Goal: Task Accomplishment & Management: Manage account settings

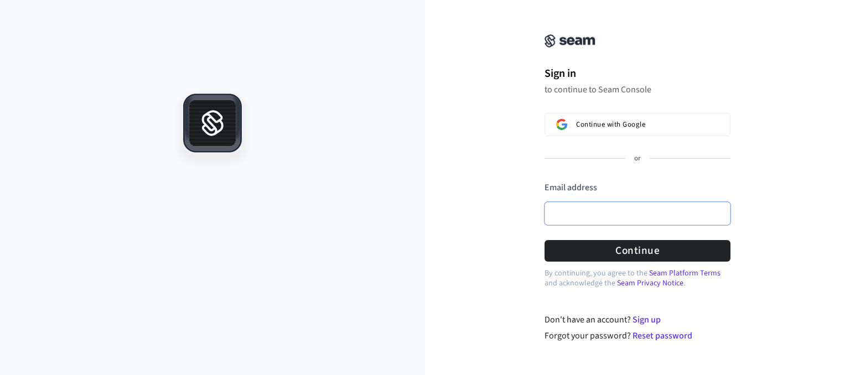
click at [596, 213] on input "Email address" at bounding box center [637, 213] width 186 height 23
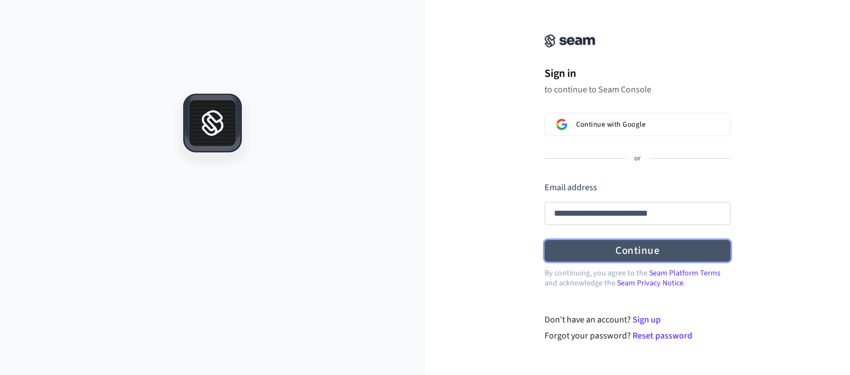
click at [589, 251] on button "Continue" at bounding box center [637, 251] width 186 height 22
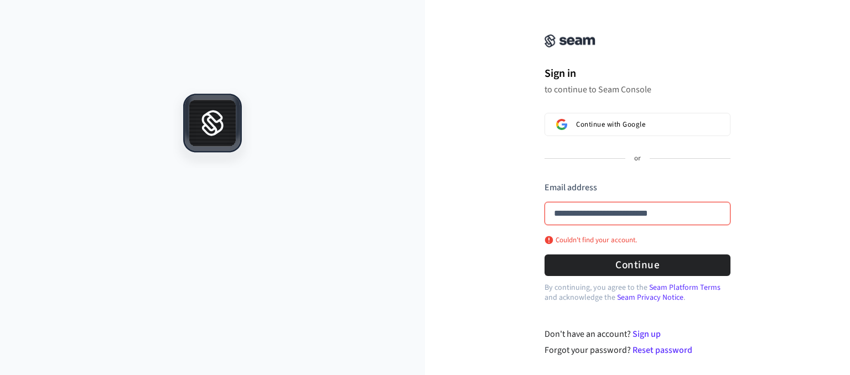
type input "**********"
click at [592, 217] on input "**********" at bounding box center [637, 213] width 186 height 23
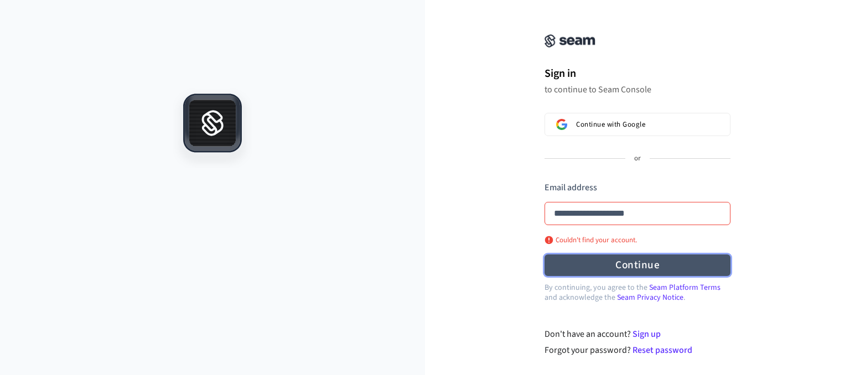
click at [628, 261] on button "Continue" at bounding box center [637, 265] width 186 height 22
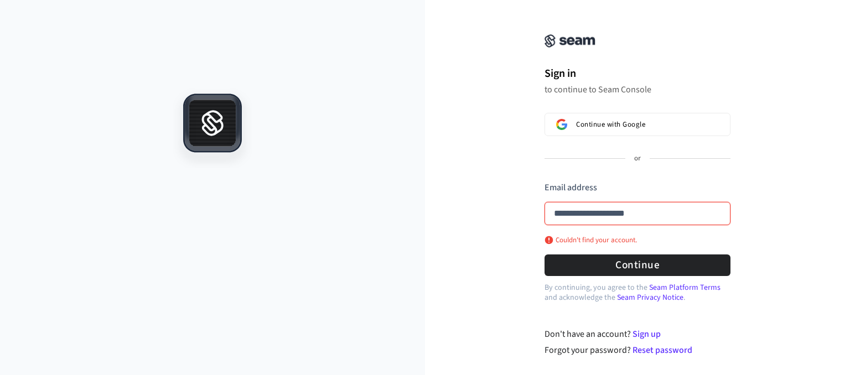
click at [617, 217] on input "**********" at bounding box center [637, 213] width 186 height 23
click at [544, 181] on button "submit" at bounding box center [544, 181] width 0 height 0
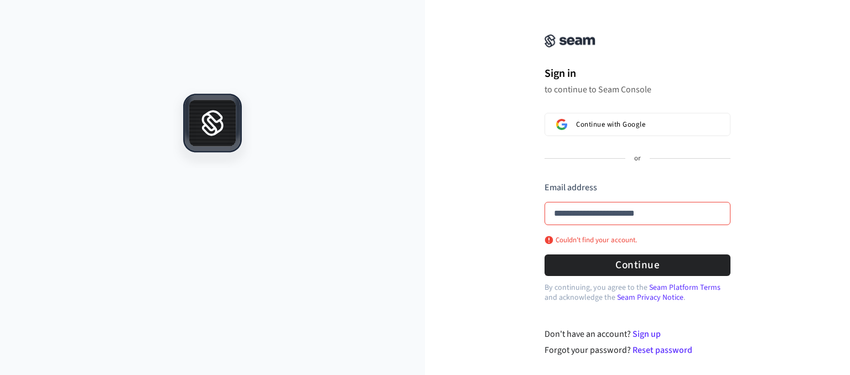
type input "**********"
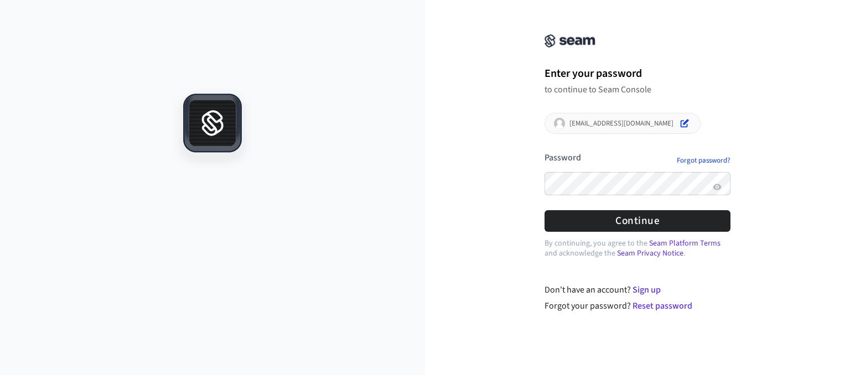
click at [544, 152] on button "submit" at bounding box center [544, 152] width 0 height 0
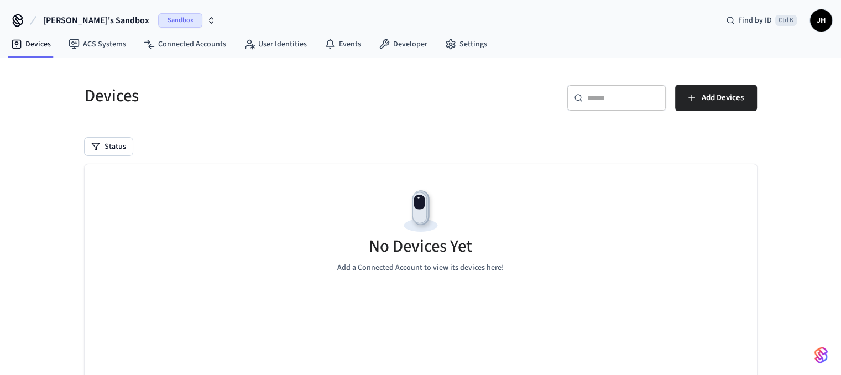
click at [158, 17] on span "Sandbox" at bounding box center [180, 20] width 44 height 14
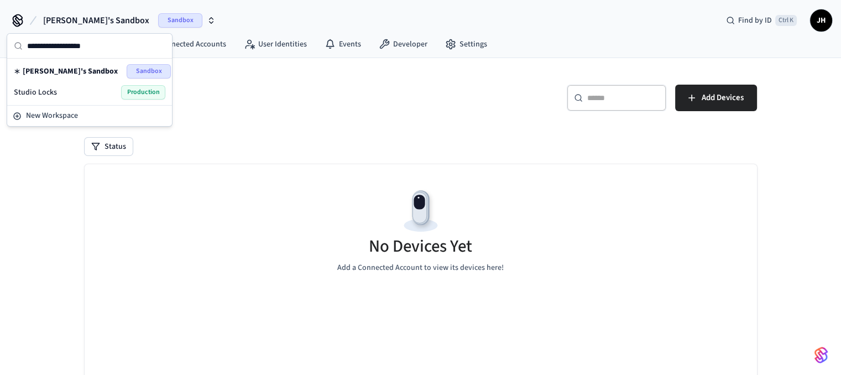
click at [142, 89] on span "Production" at bounding box center [143, 92] width 44 height 14
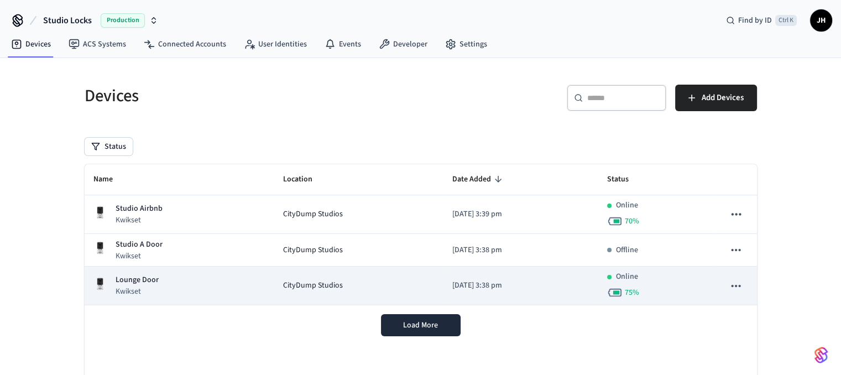
click at [321, 290] on span "CityDump Studios" at bounding box center [313, 286] width 60 height 12
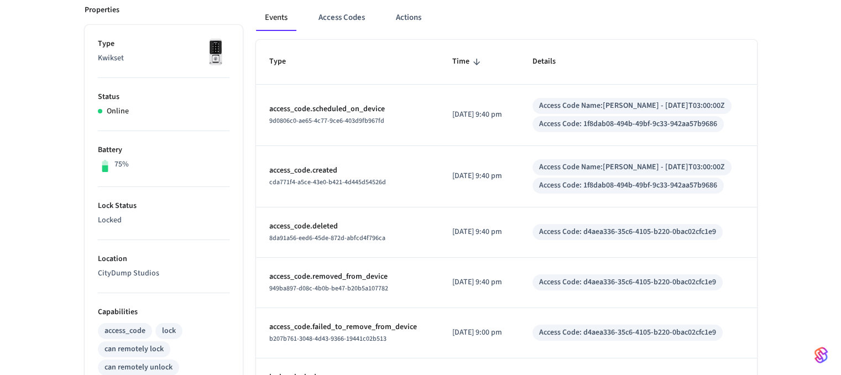
scroll to position [162, 0]
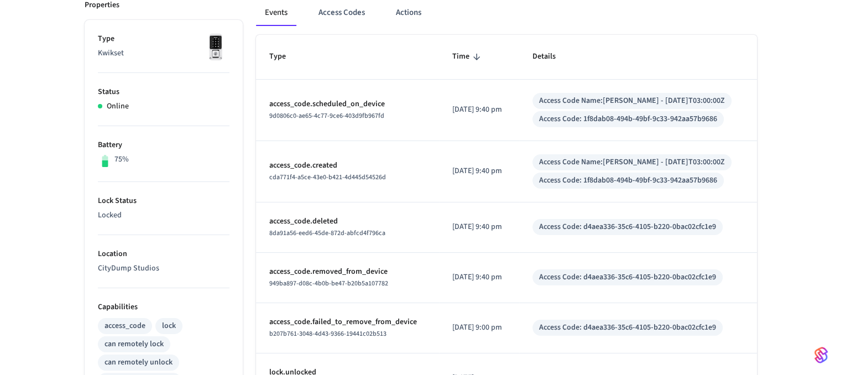
click at [519, 178] on td "2025/09/27 at 9:40 pm" at bounding box center [479, 171] width 80 height 61
click at [576, 154] on div "Access Code Name: Ashley T. - 2025-09-29T03:00:00Z" at bounding box center [632, 162] width 199 height 16
click at [343, 13] on button "Access Codes" at bounding box center [342, 12] width 64 height 27
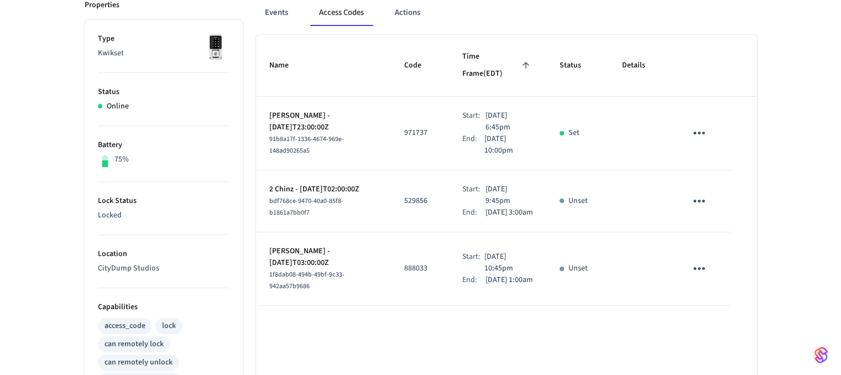
click at [699, 267] on icon "sticky table" at bounding box center [700, 268] width 12 height 3
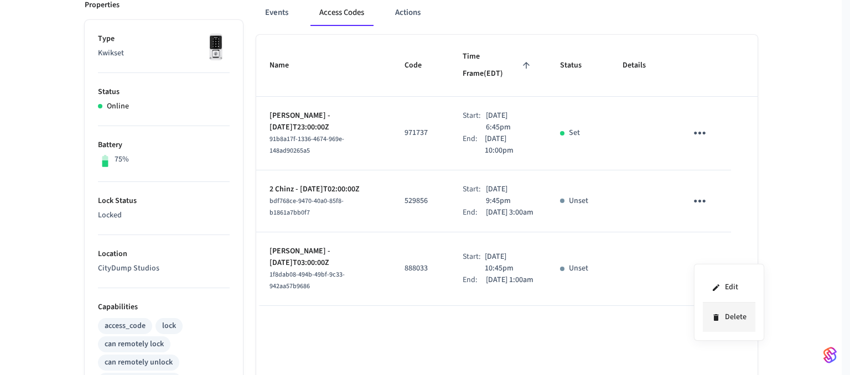
click at [728, 314] on li "Delete" at bounding box center [728, 317] width 53 height 29
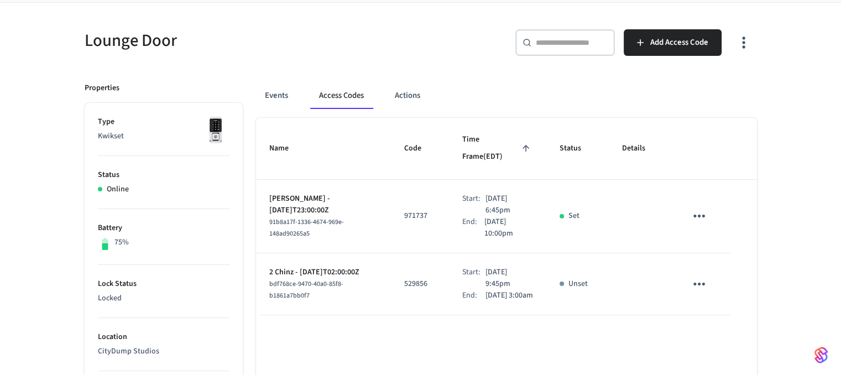
scroll to position [64, 0]
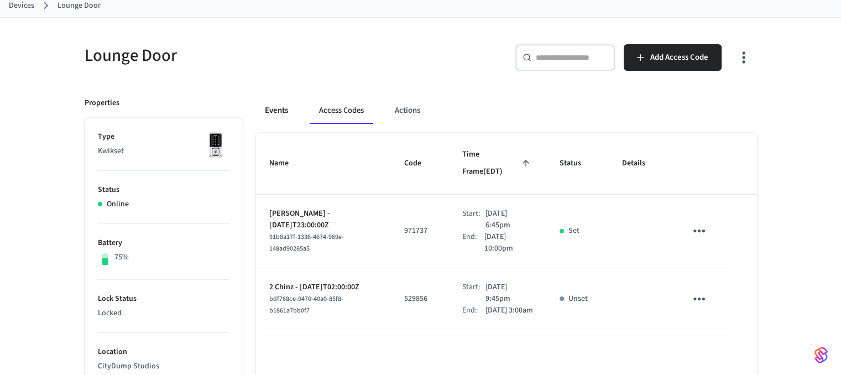
click at [287, 116] on button "Events" at bounding box center [276, 110] width 41 height 27
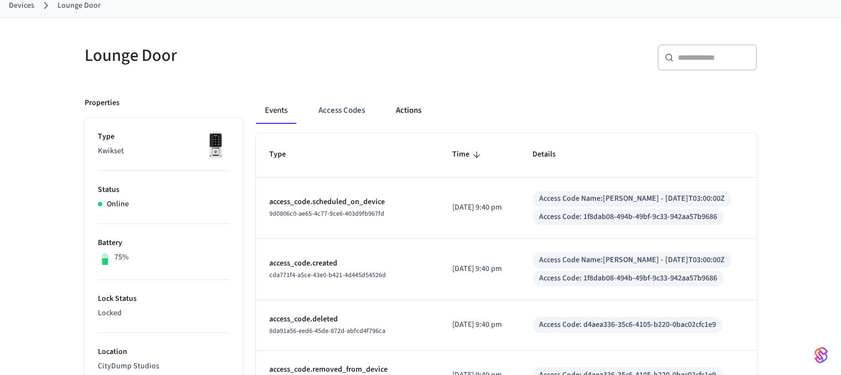
click at [409, 111] on button "Actions" at bounding box center [408, 110] width 43 height 27
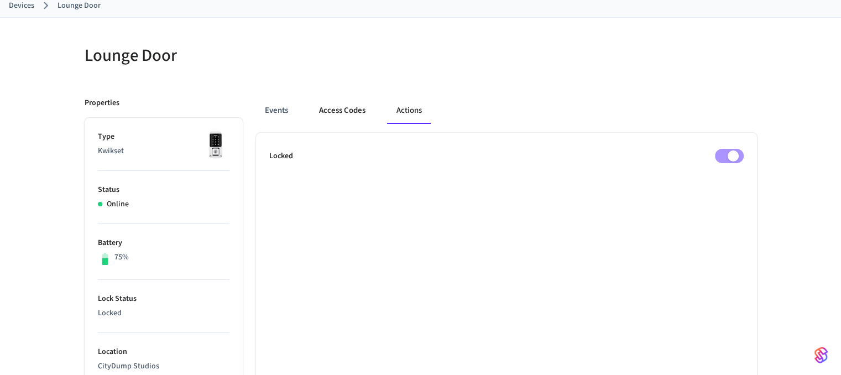
click at [357, 109] on button "Access Codes" at bounding box center [342, 110] width 64 height 27
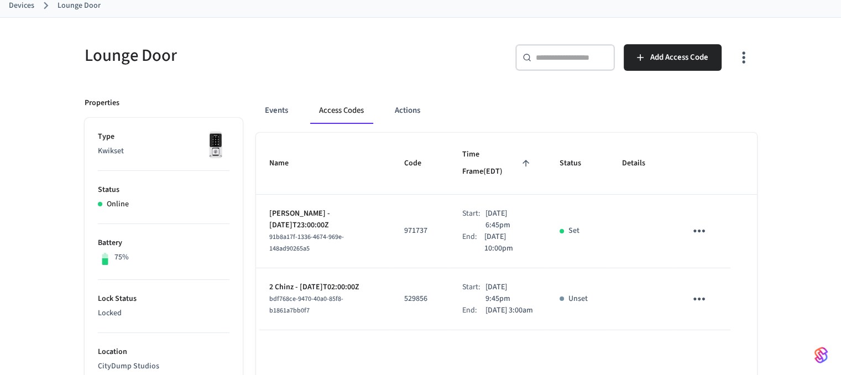
click at [24, 3] on link "Devices" at bounding box center [21, 6] width 25 height 12
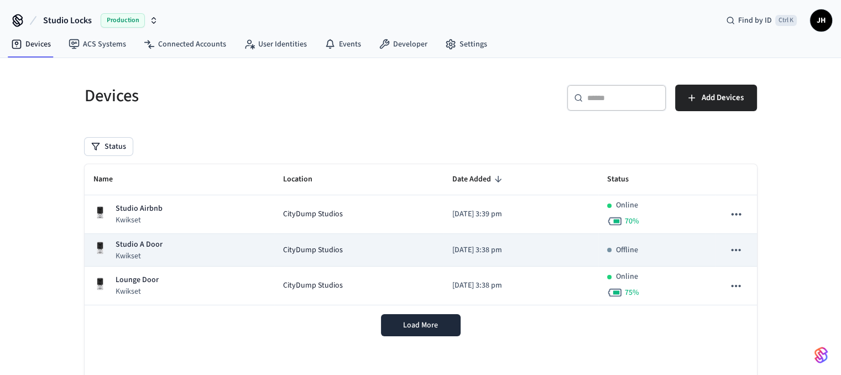
click at [303, 247] on span "CityDump Studios" at bounding box center [313, 250] width 60 height 12
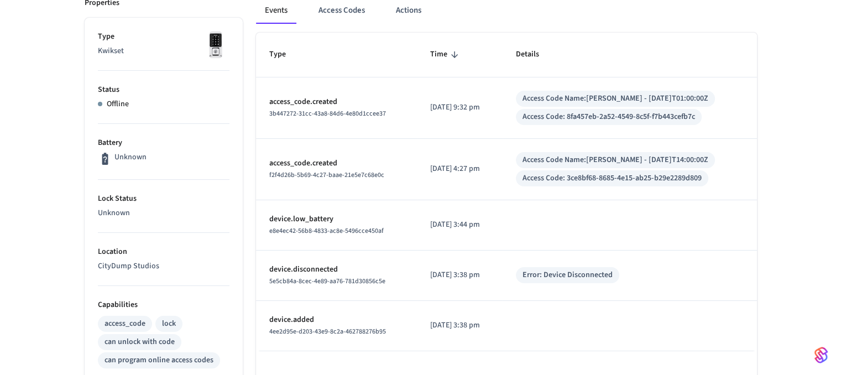
scroll to position [166, 0]
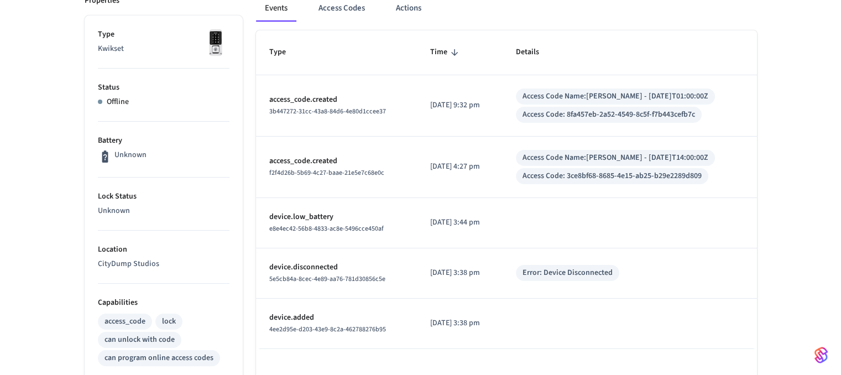
click at [418, 116] on td "[DATE] 9:32 pm" at bounding box center [460, 105] width 86 height 61
click at [345, 18] on button "Access Codes" at bounding box center [342, 8] width 64 height 27
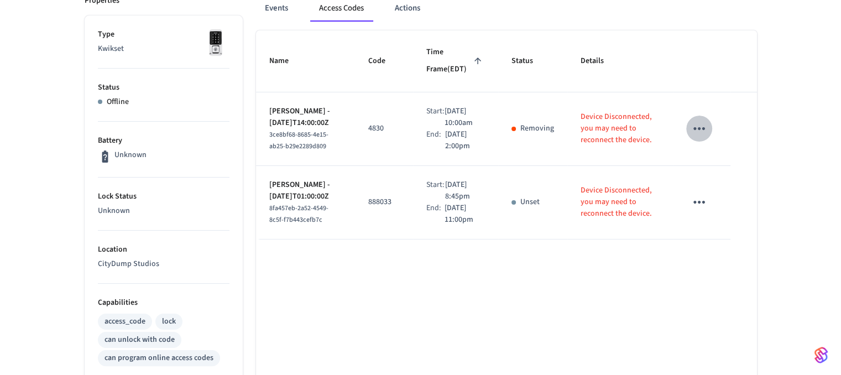
click at [704, 130] on icon "sticky table" at bounding box center [700, 128] width 12 height 3
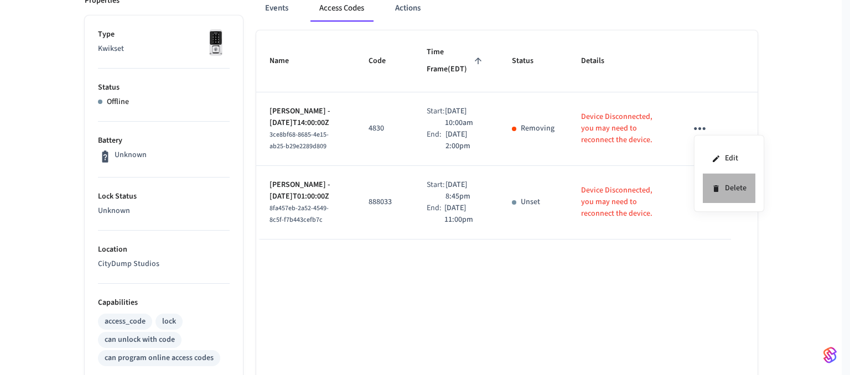
click at [721, 183] on li "Delete" at bounding box center [728, 188] width 53 height 29
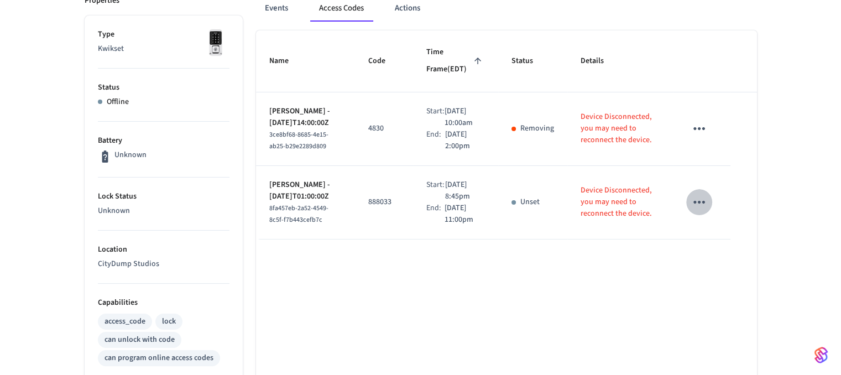
click at [699, 211] on icon "sticky table" at bounding box center [699, 202] width 17 height 17
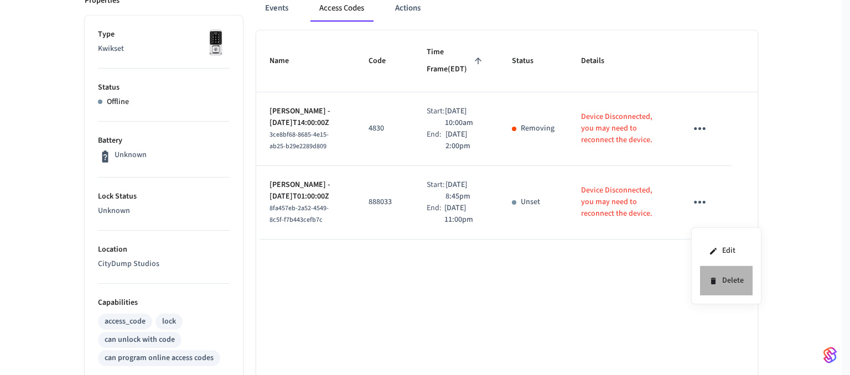
click at [712, 278] on icon at bounding box center [713, 281] width 9 height 9
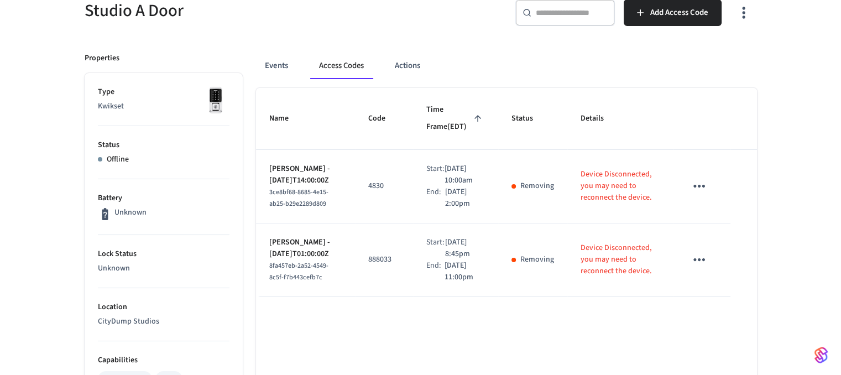
scroll to position [98, 0]
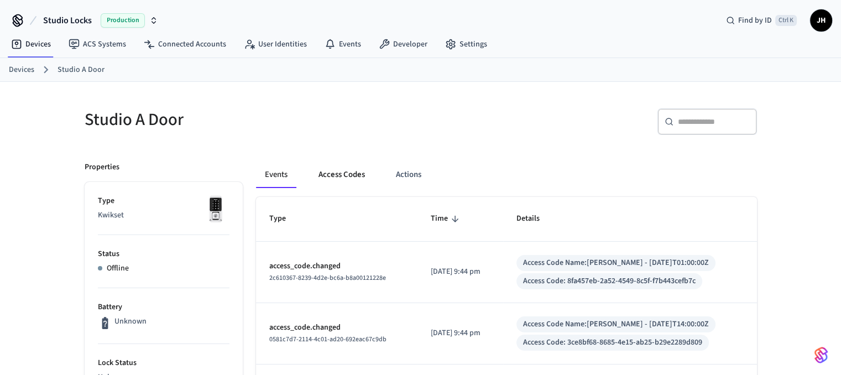
click at [323, 175] on button "Access Codes" at bounding box center [342, 175] width 64 height 27
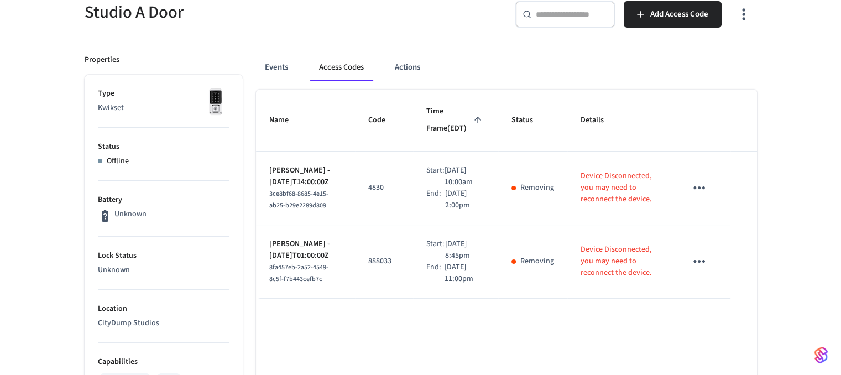
scroll to position [115, 0]
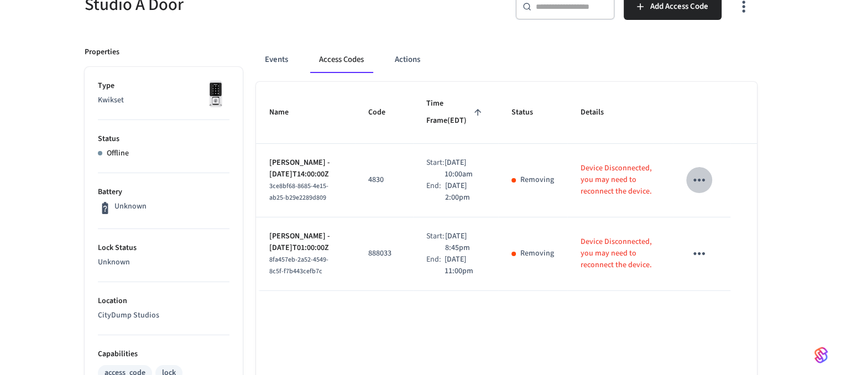
click at [704, 183] on icon "sticky table" at bounding box center [699, 179] width 17 height 17
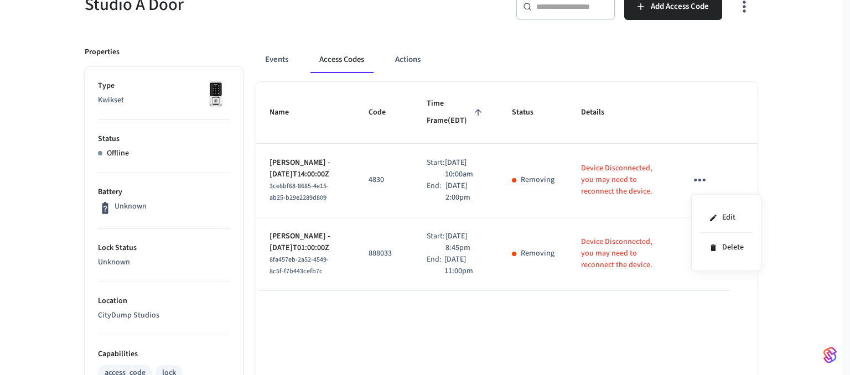
click at [637, 246] on div at bounding box center [425, 187] width 850 height 375
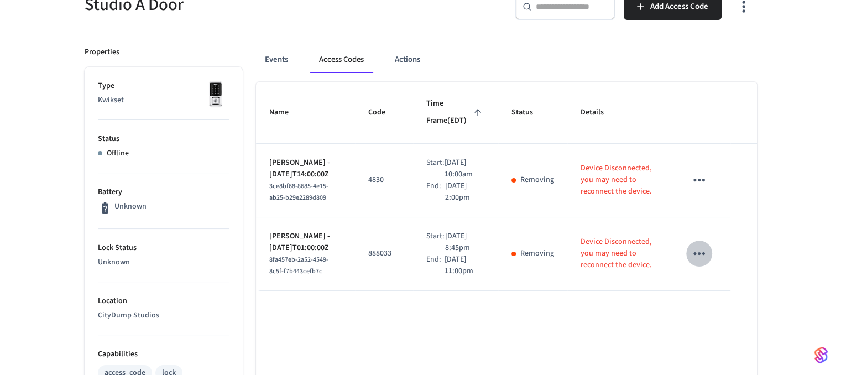
click at [702, 255] on icon "sticky table" at bounding box center [700, 253] width 12 height 3
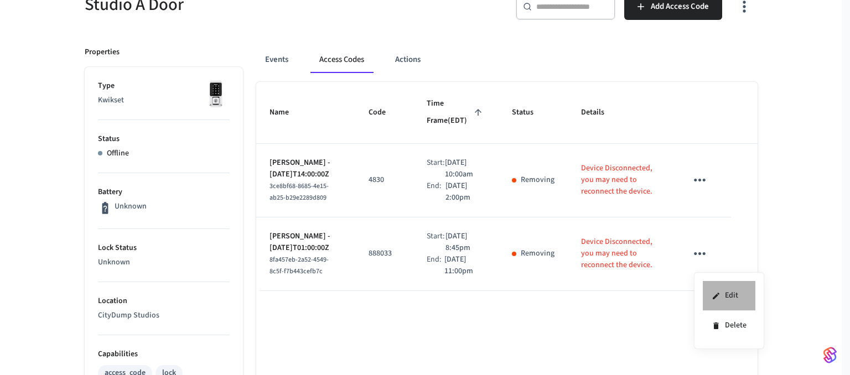
click at [712, 298] on icon at bounding box center [715, 295] width 7 height 7
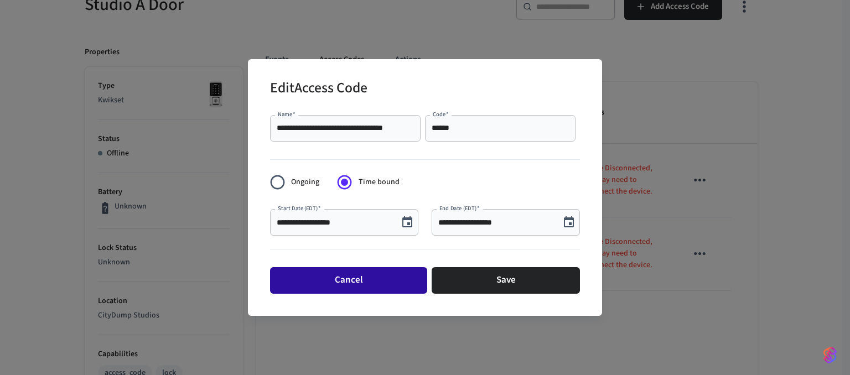
click at [345, 283] on button "Cancel" at bounding box center [348, 280] width 157 height 27
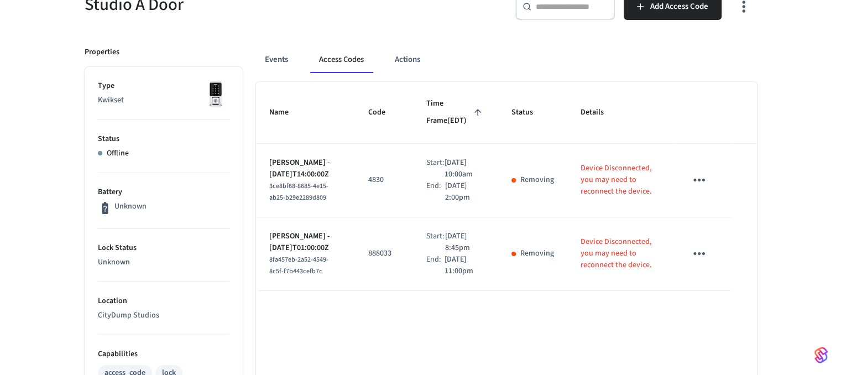
scroll to position [58, 0]
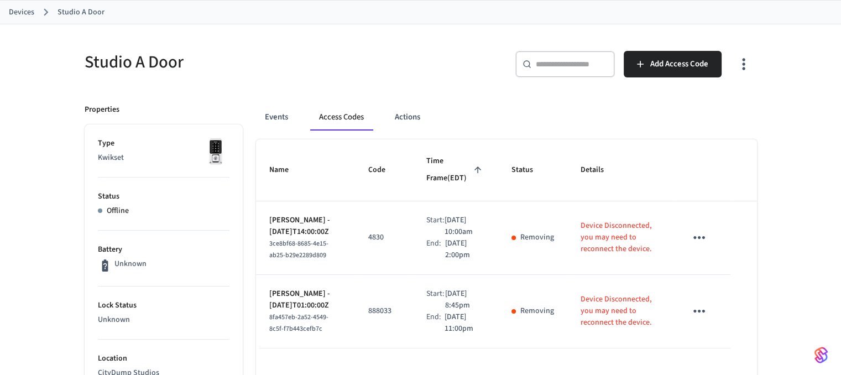
click at [20, 14] on link "Devices" at bounding box center [21, 13] width 25 height 12
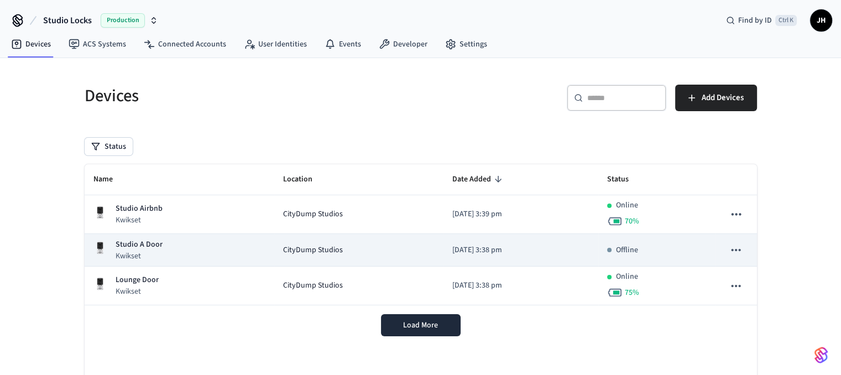
click at [315, 248] on span "CityDump Studios" at bounding box center [313, 250] width 60 height 12
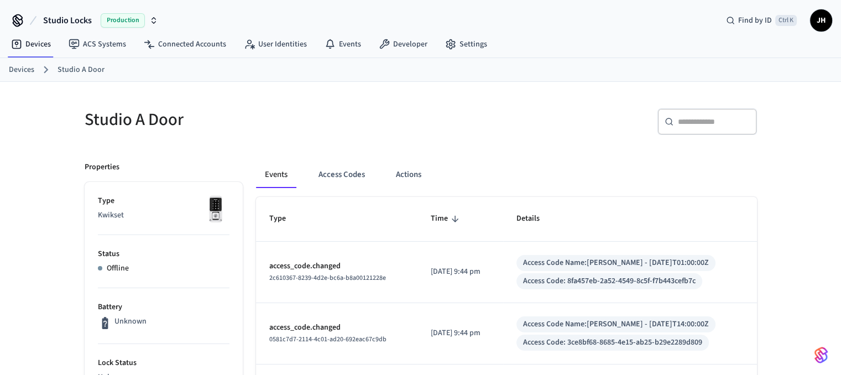
click at [332, 170] on button "Access Codes" at bounding box center [342, 175] width 64 height 27
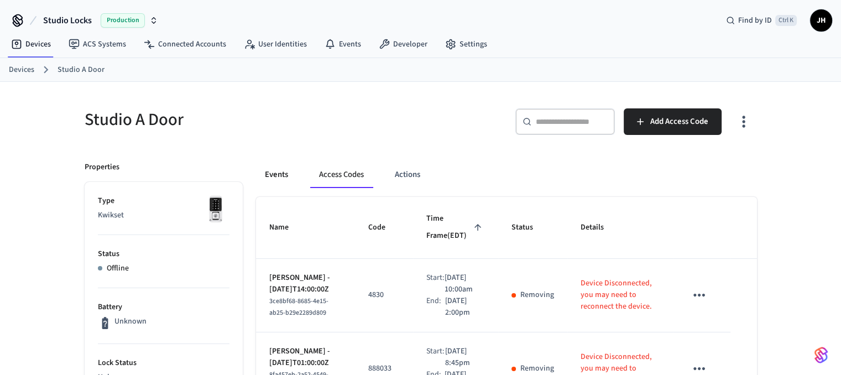
click at [282, 175] on button "Events" at bounding box center [276, 175] width 41 height 27
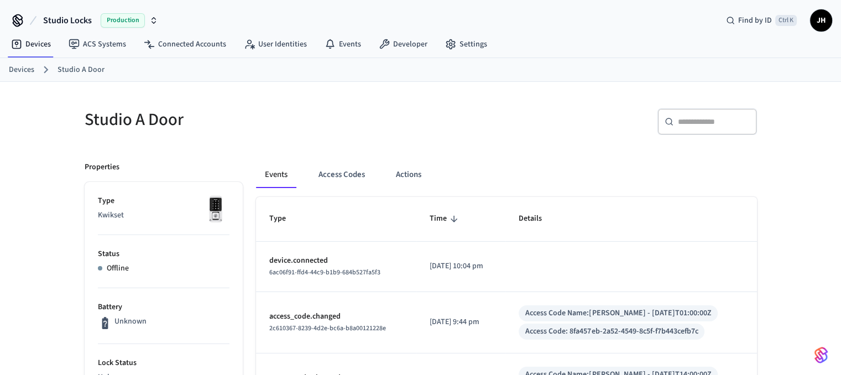
click at [166, 72] on ol "Devices Studio A Door" at bounding box center [425, 70] width 832 height 14
click at [334, 168] on button "Access Codes" at bounding box center [342, 175] width 64 height 27
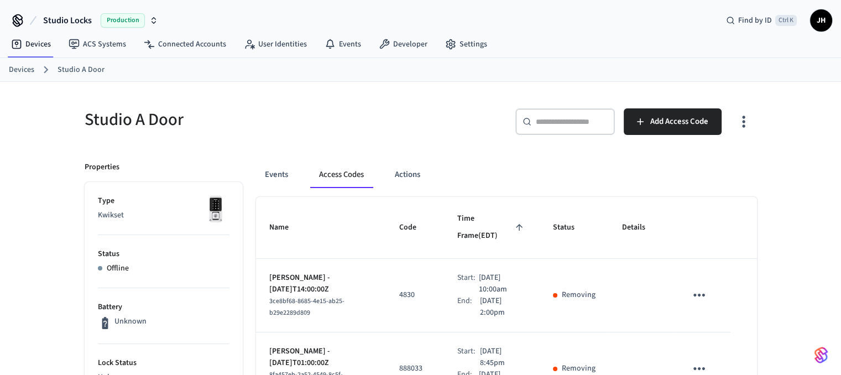
click at [69, 69] on link "Studio A Door" at bounding box center [81, 70] width 47 height 12
click at [28, 65] on link "Devices" at bounding box center [21, 70] width 25 height 12
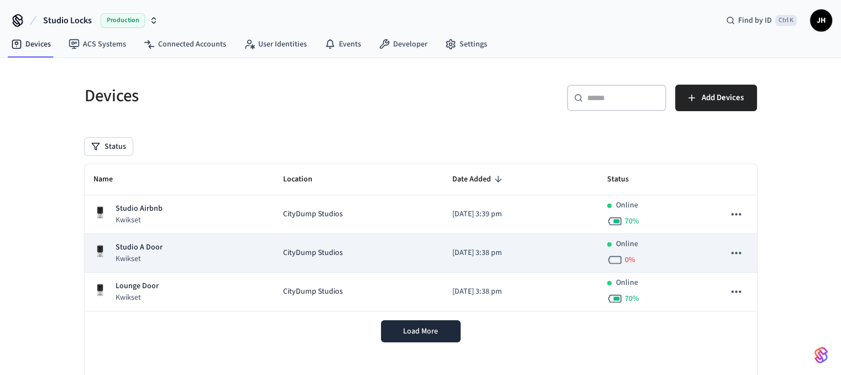
click at [311, 264] on td "CityDump Studios" at bounding box center [358, 253] width 169 height 39
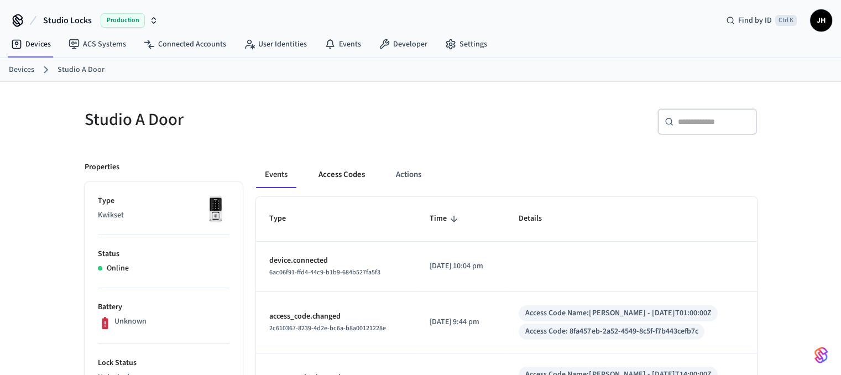
click at [349, 178] on button "Access Codes" at bounding box center [342, 175] width 64 height 27
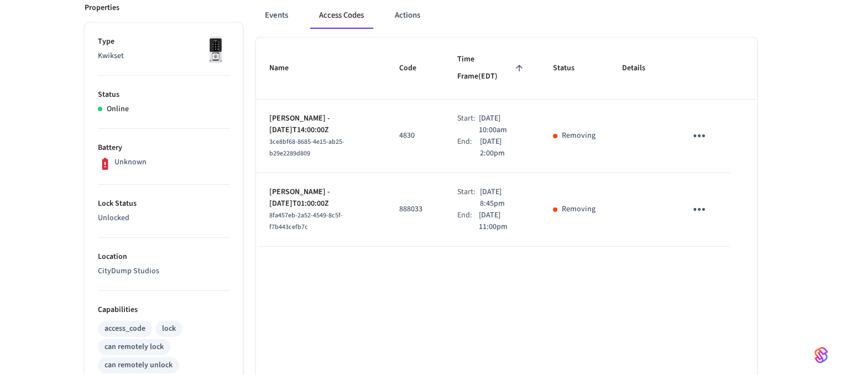
scroll to position [145, 0]
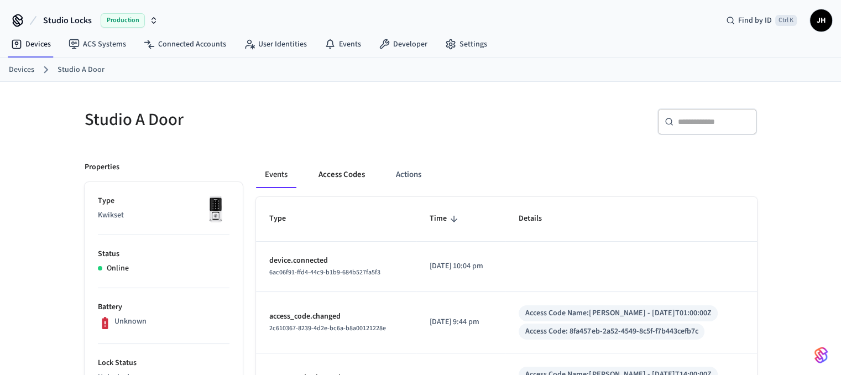
click at [357, 169] on button "Access Codes" at bounding box center [342, 175] width 64 height 27
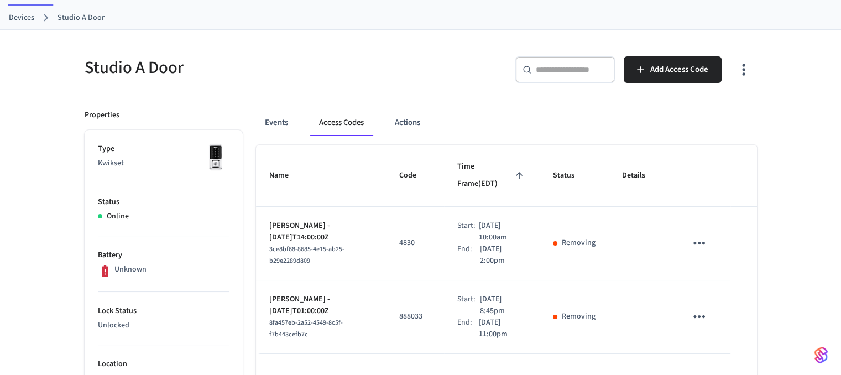
scroll to position [35, 0]
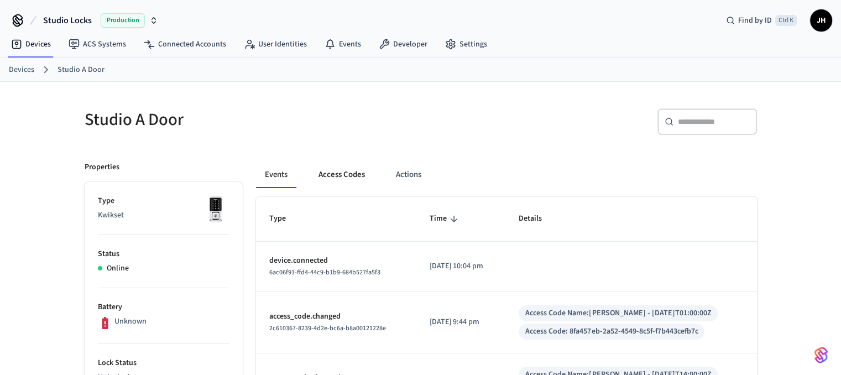
click at [331, 174] on button "Access Codes" at bounding box center [342, 175] width 64 height 27
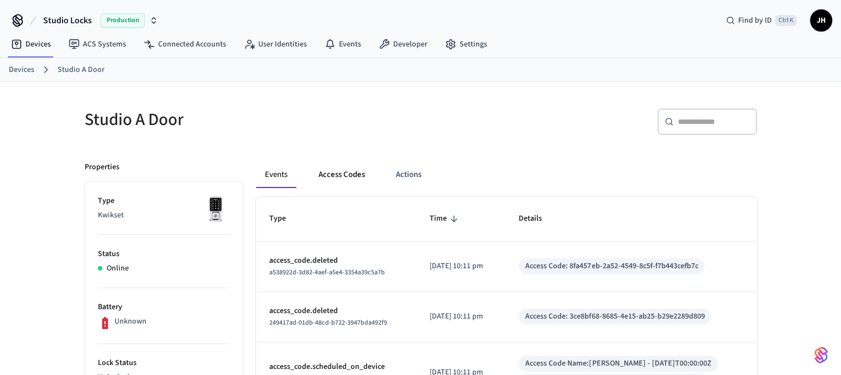
click at [345, 171] on button "Access Codes" at bounding box center [342, 175] width 64 height 27
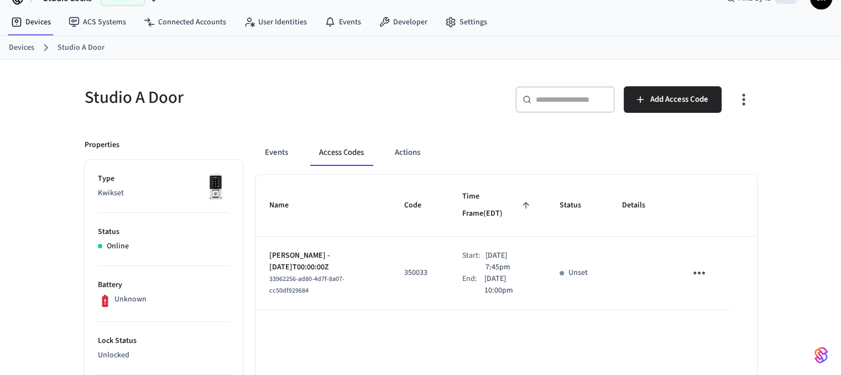
scroll to position [44, 0]
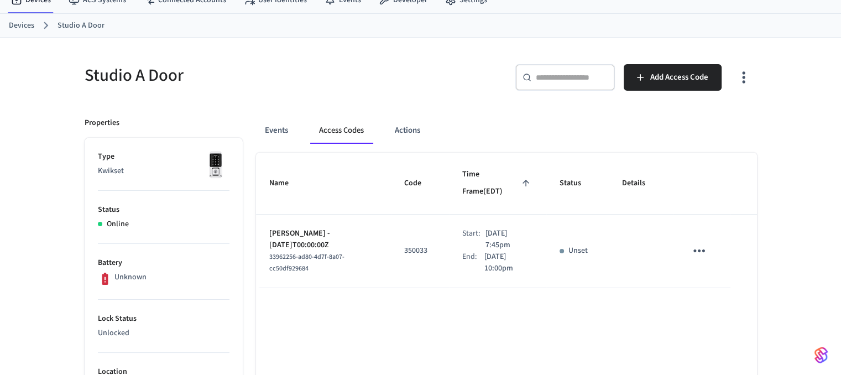
click at [29, 23] on link "Devices" at bounding box center [21, 26] width 25 height 12
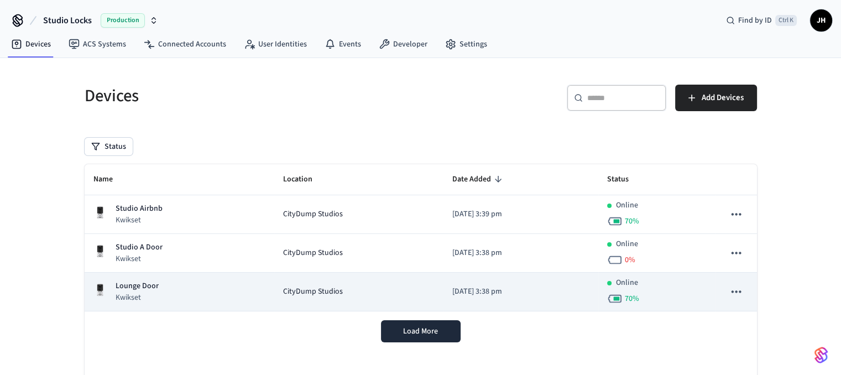
click at [284, 290] on span "CityDump Studios" at bounding box center [313, 292] width 60 height 12
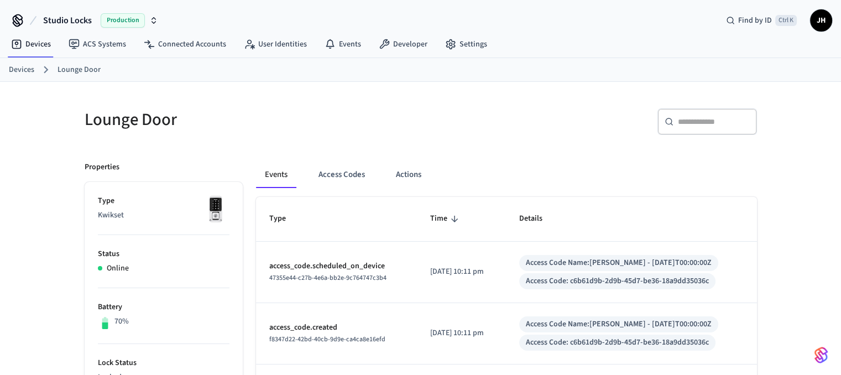
click at [338, 177] on button "Access Codes" at bounding box center [342, 175] width 64 height 27
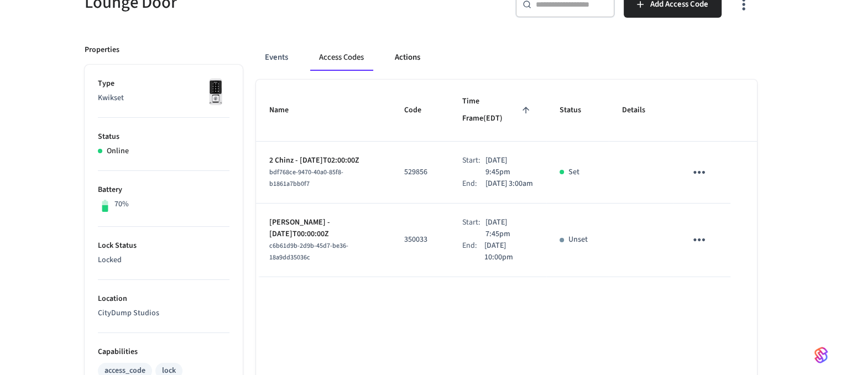
scroll to position [111, 0]
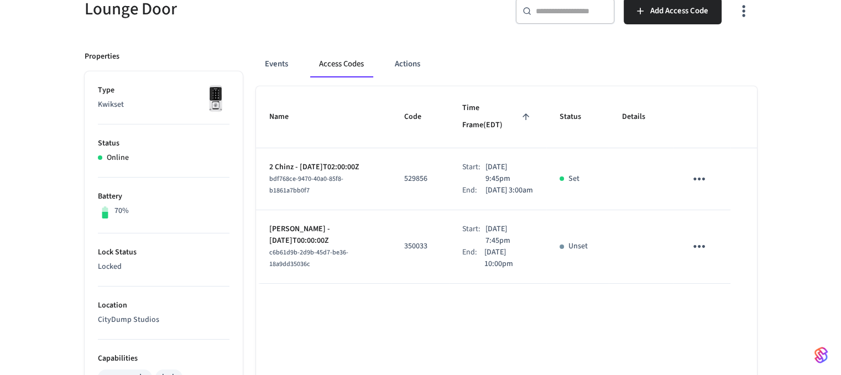
click at [691, 238] on icon "sticky table" at bounding box center [699, 246] width 17 height 17
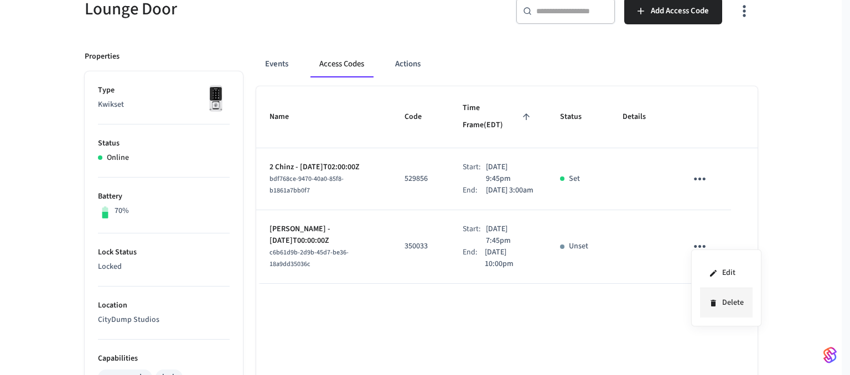
click at [716, 299] on icon at bounding box center [713, 303] width 9 height 9
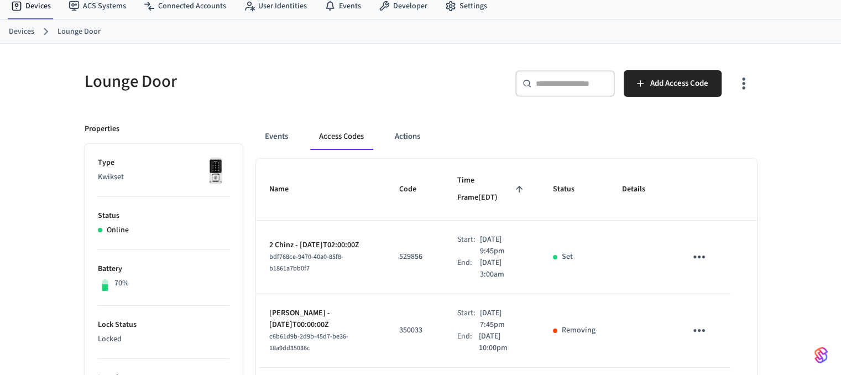
scroll to position [38, 0]
click at [22, 36] on link "Devices" at bounding box center [21, 33] width 25 height 12
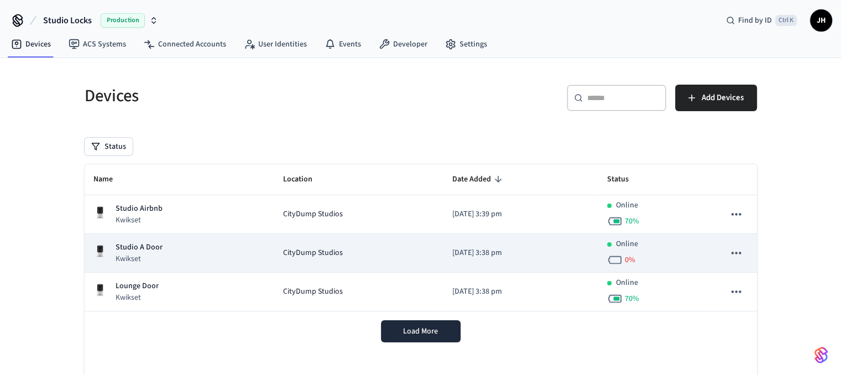
click at [199, 253] on div "Studio A Door Kwikset" at bounding box center [179, 253] width 172 height 23
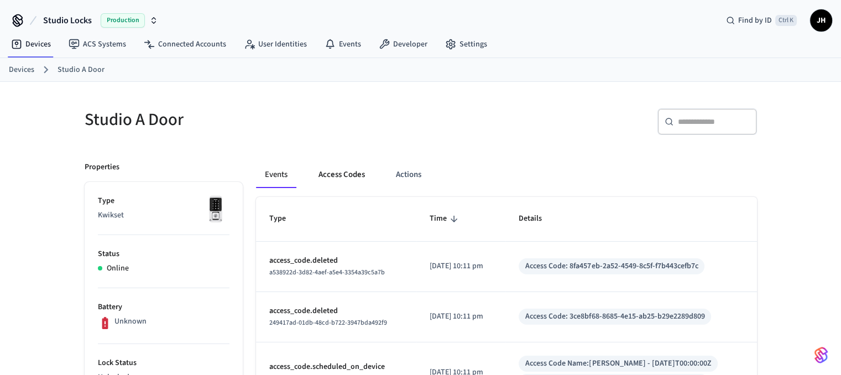
click at [342, 171] on button "Access Codes" at bounding box center [342, 175] width 64 height 27
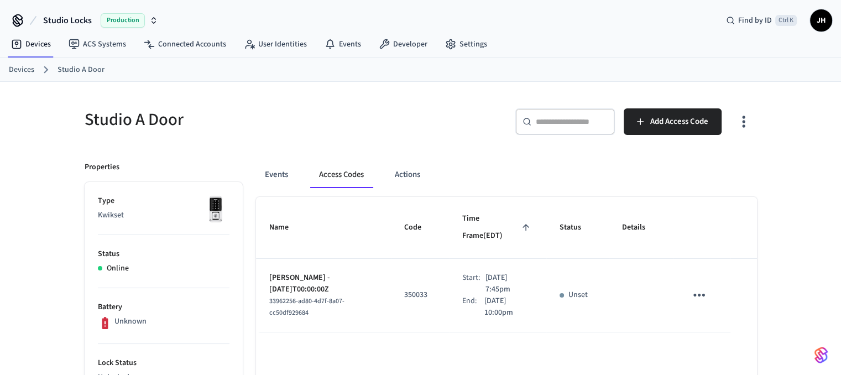
click at [695, 287] on icon "sticky table" at bounding box center [699, 295] width 17 height 17
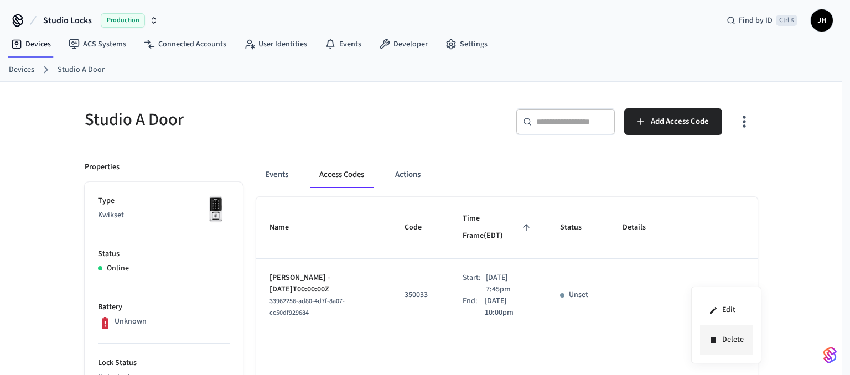
click at [719, 339] on li "Delete" at bounding box center [726, 339] width 53 height 29
